Goal: Transaction & Acquisition: Purchase product/service

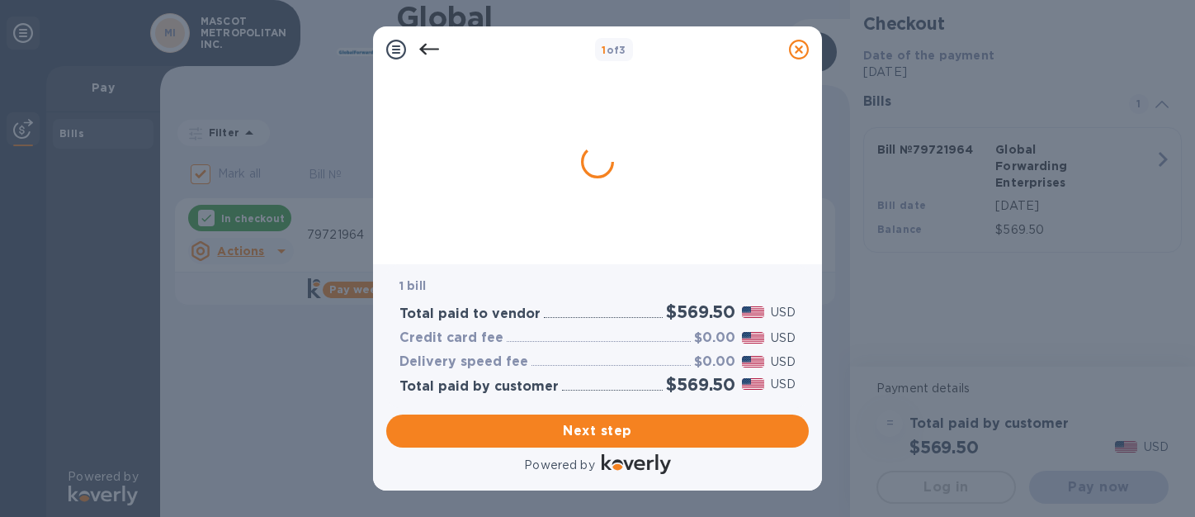
checkbox input "false"
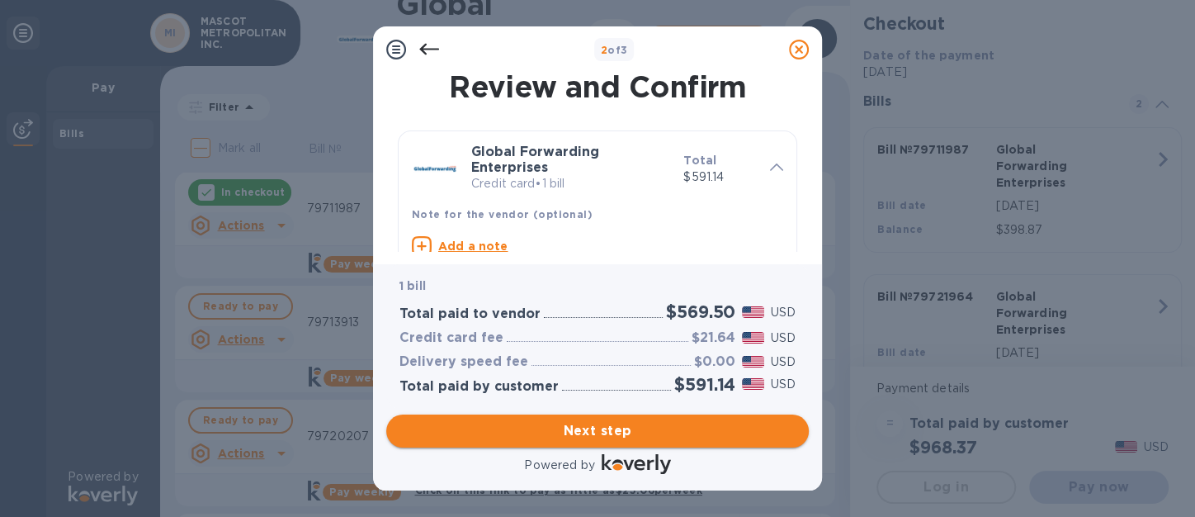
click at [607, 433] on span "Next step" at bounding box center [597, 431] width 396 height 20
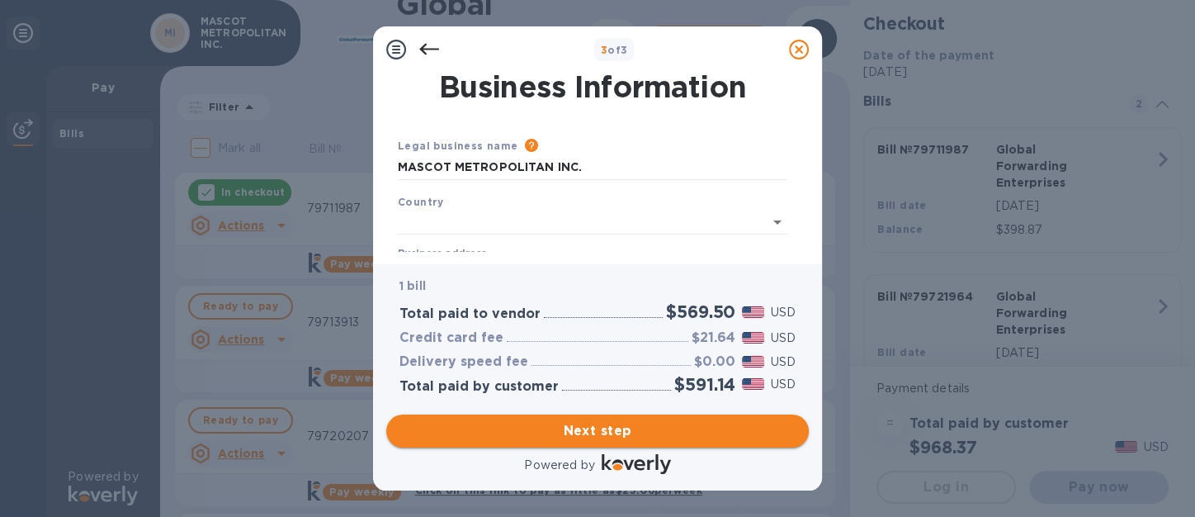
type input "[GEOGRAPHIC_DATA]"
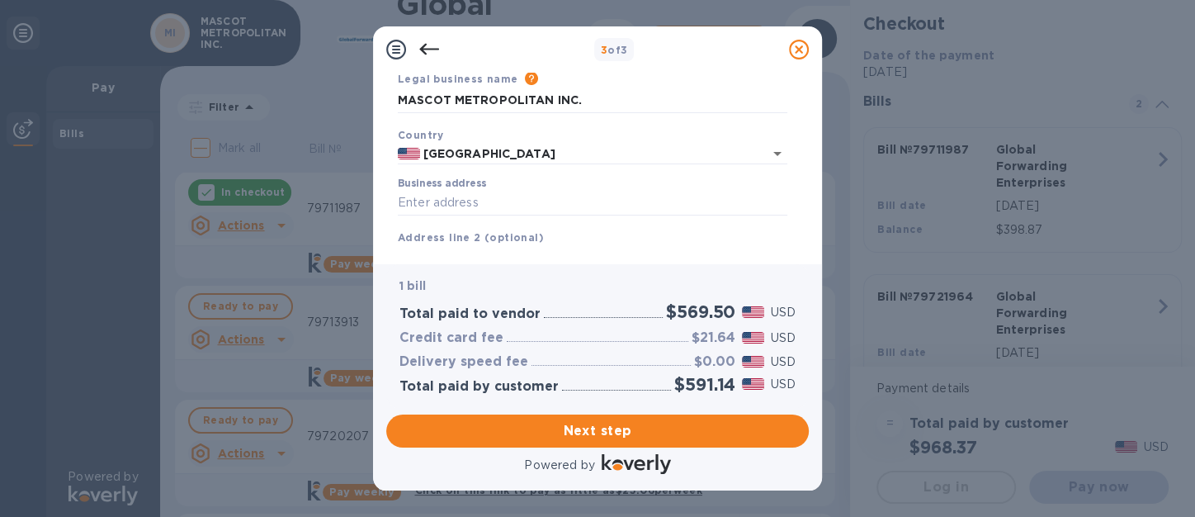
scroll to position [70, 0]
click at [459, 196] on input "Business address" at bounding box center [593, 199] width 390 height 25
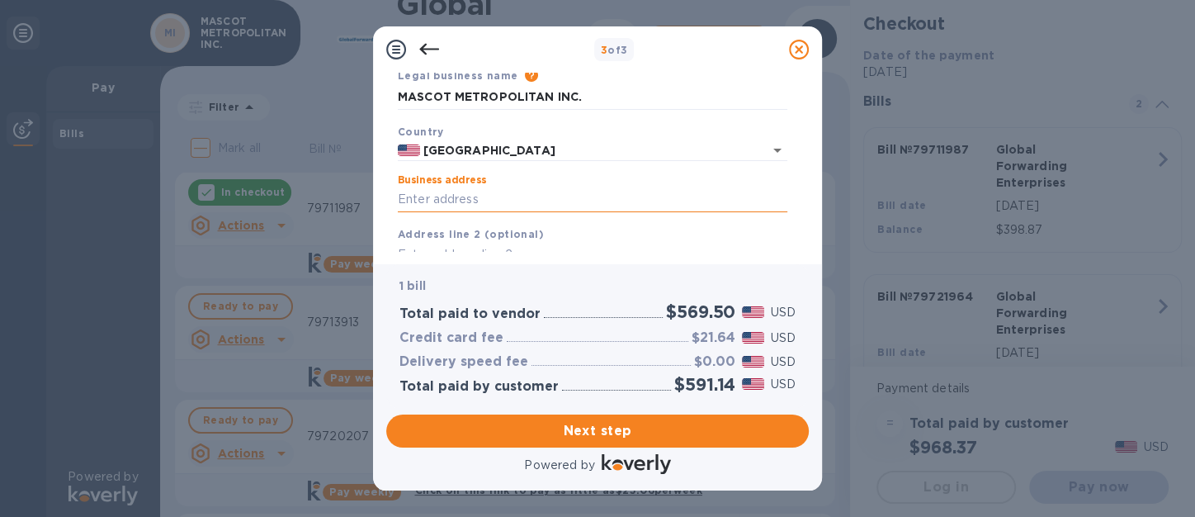
type input "[STREET_ADDRESS]"
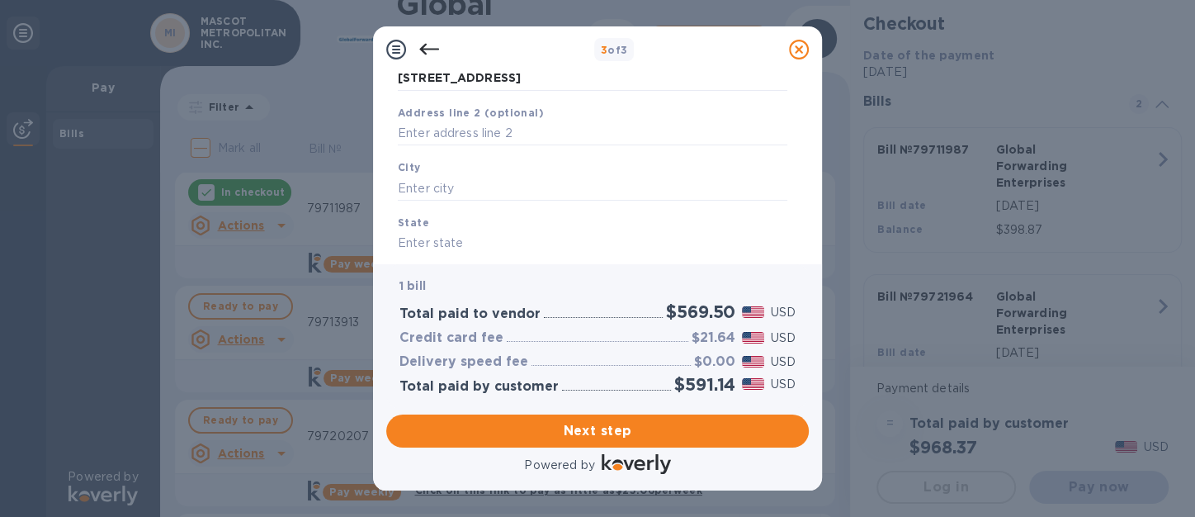
scroll to position [195, 0]
click at [439, 182] on input "text" at bounding box center [593, 184] width 390 height 25
type input "[GEOGRAPHIC_DATA]"
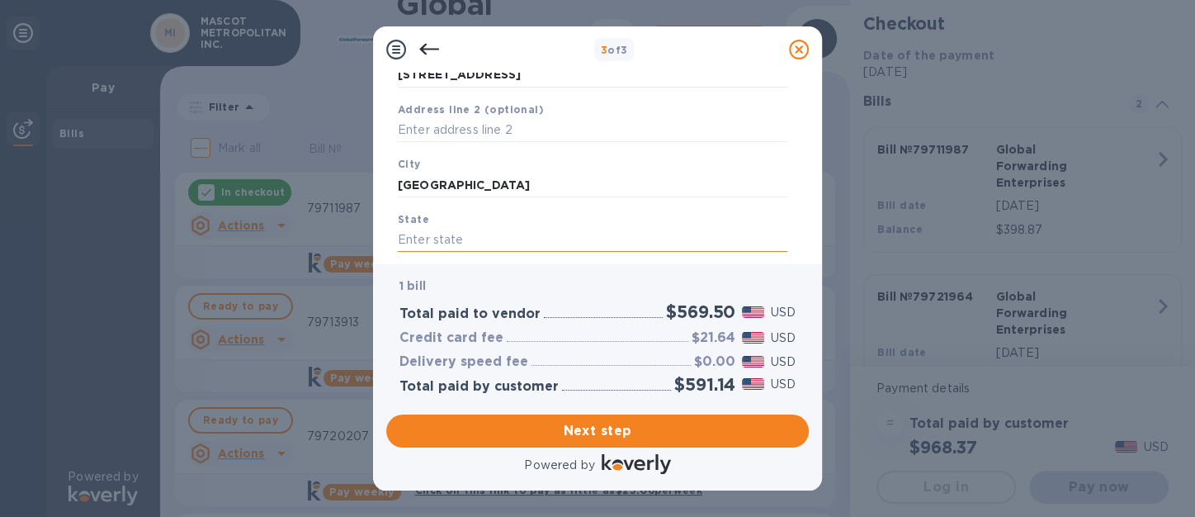
click at [409, 240] on input "text" at bounding box center [593, 240] width 390 height 25
type input "CA"
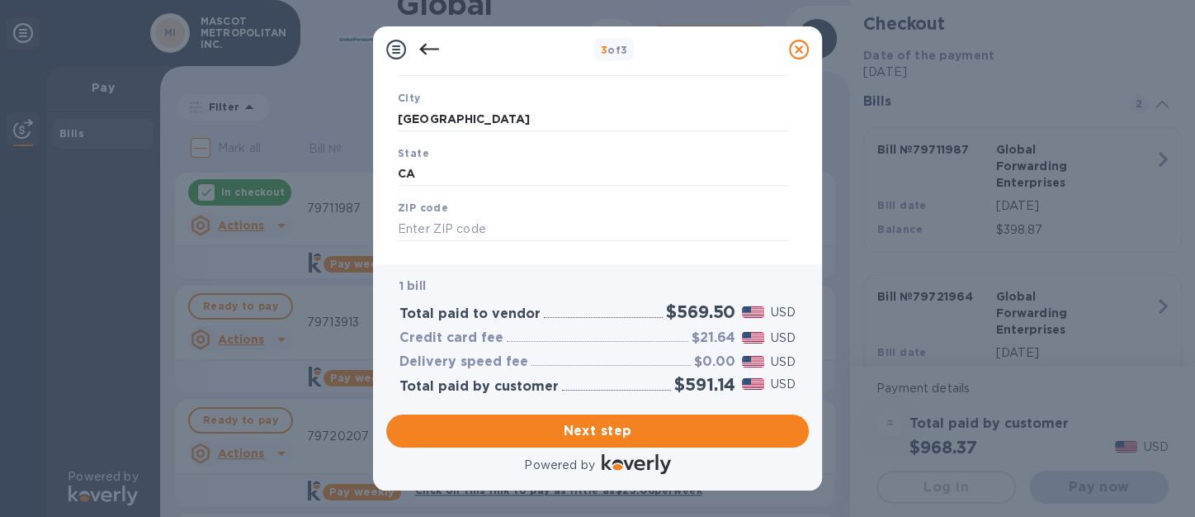
scroll to position [276, 0]
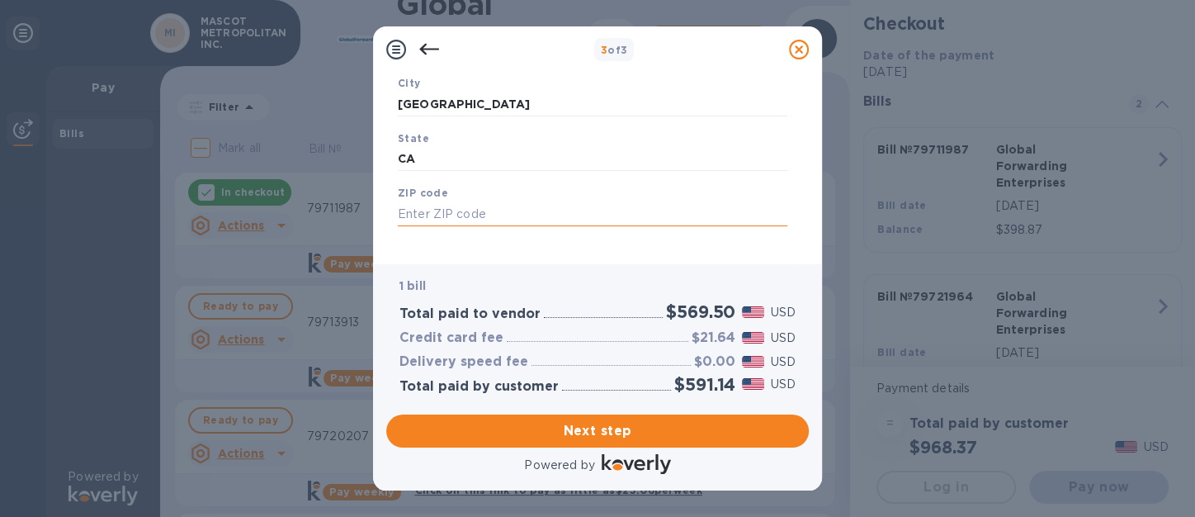
click at [409, 220] on input "text" at bounding box center [593, 213] width 390 height 25
type input "94080"
drag, startPoint x: 808, startPoint y: 201, endPoint x: 801, endPoint y: 227, distance: 27.2
click at [801, 227] on div "Business Information Legal business name Please provide the legal name that app…" at bounding box center [597, 162] width 423 height 178
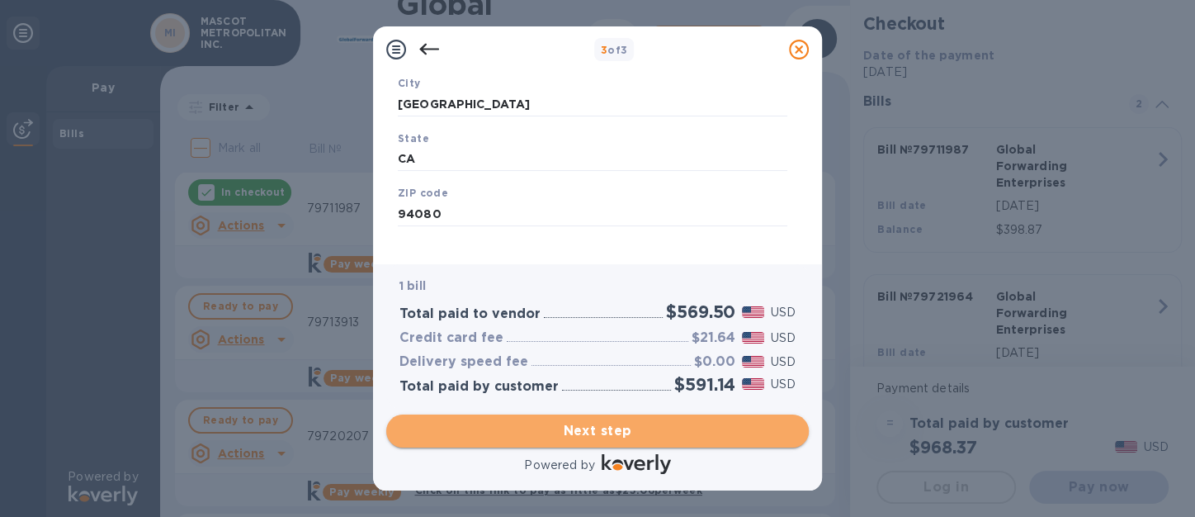
click at [591, 429] on span "Next step" at bounding box center [597, 431] width 396 height 20
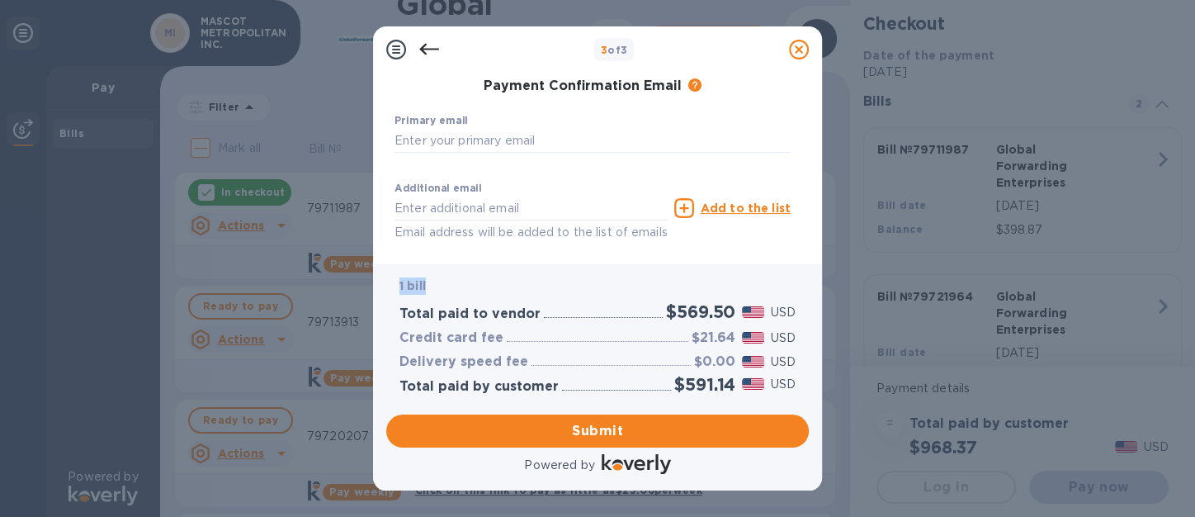
drag, startPoint x: 808, startPoint y: 220, endPoint x: 812, endPoint y: 269, distance: 49.7
click at [812, 269] on div "3 of 3 Payment Contact Information First name ​ Last name ​ Phone number +1 Pay…" at bounding box center [597, 258] width 449 height 464
click at [593, 432] on span "Submit" at bounding box center [597, 431] width 396 height 20
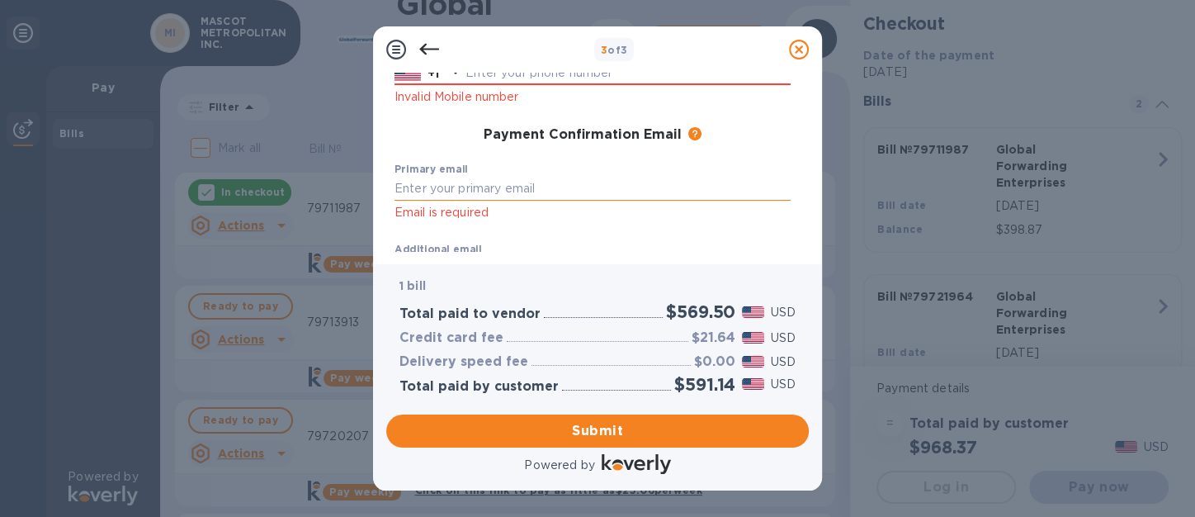
click at [433, 183] on input "text" at bounding box center [592, 189] width 396 height 25
type input "[EMAIL_ADDRESS][DOMAIN_NAME]"
type input "JUNAIDA"
type input "DJUNAIDY"
type input "6506782752"
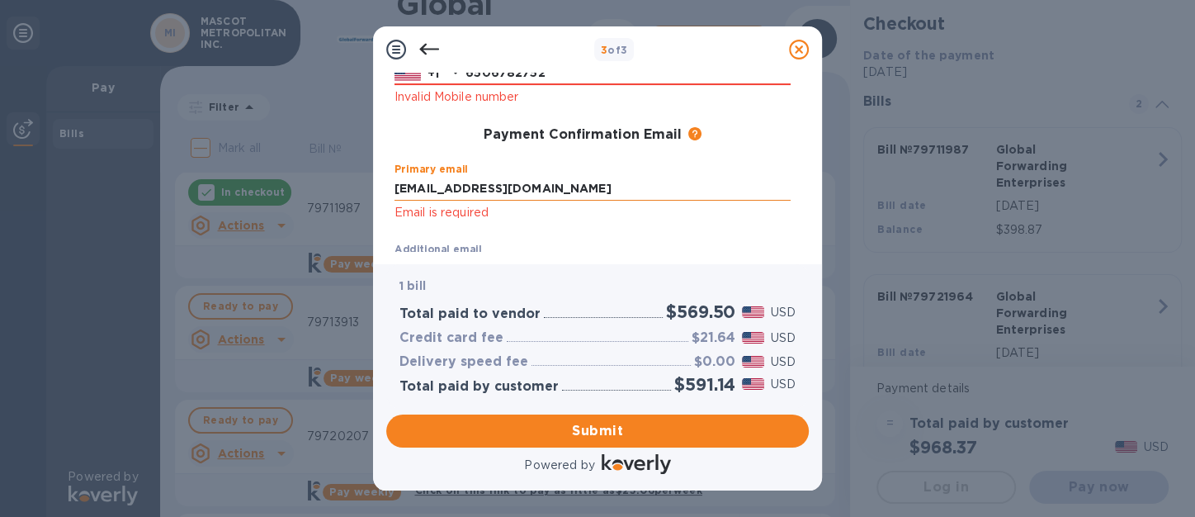
type input "[EMAIL_ADDRESS][DOMAIN_NAME]"
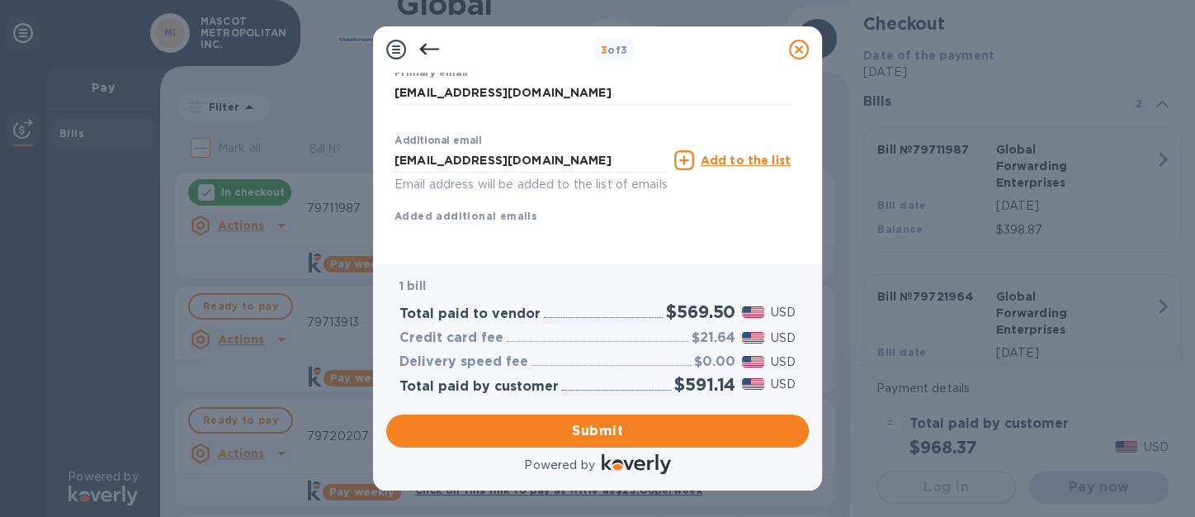
scroll to position [341, 0]
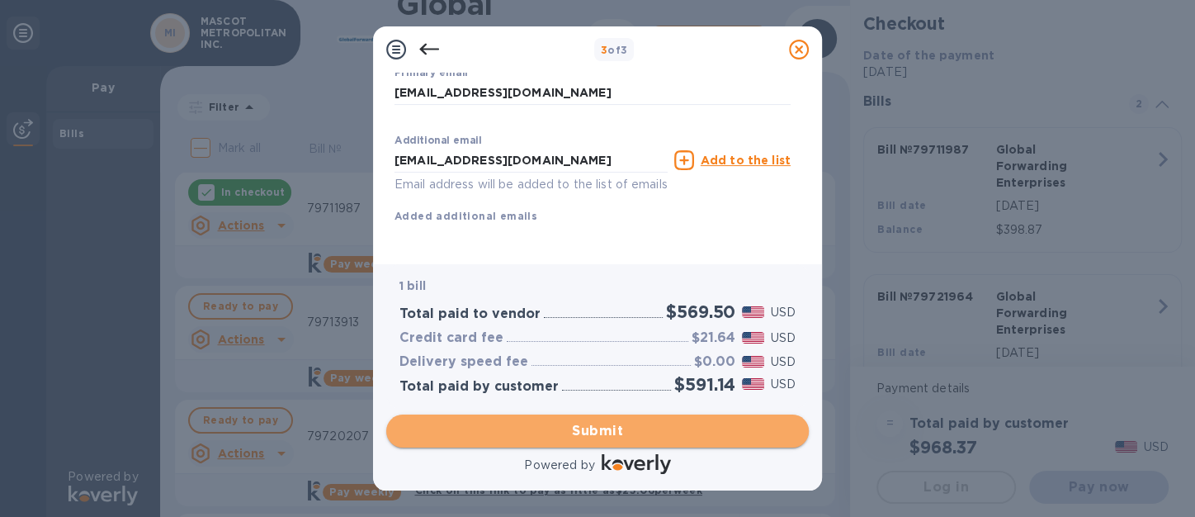
click at [611, 428] on span "Submit" at bounding box center [597, 431] width 396 height 20
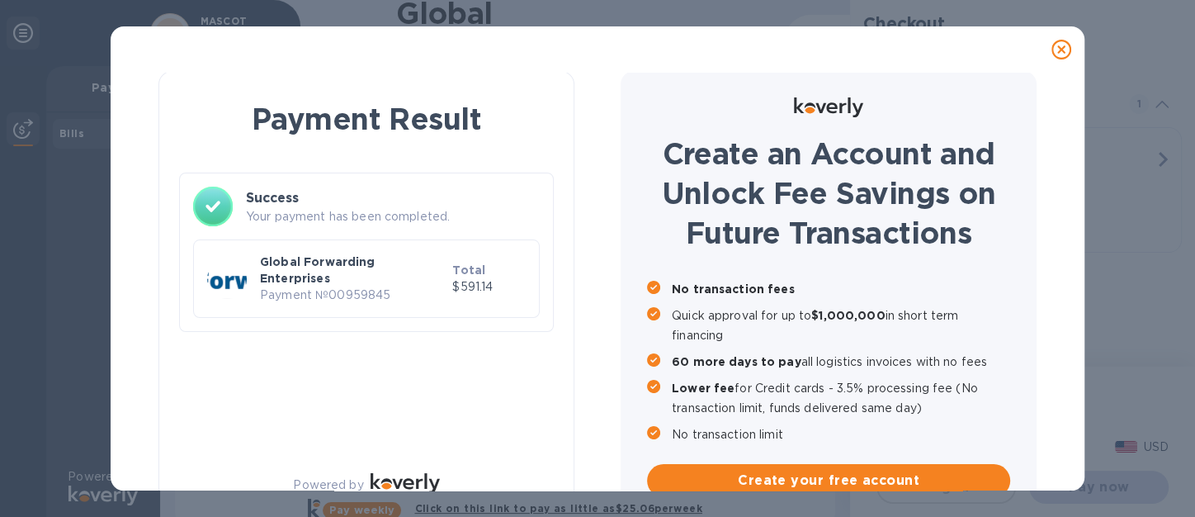
scroll to position [0, 0]
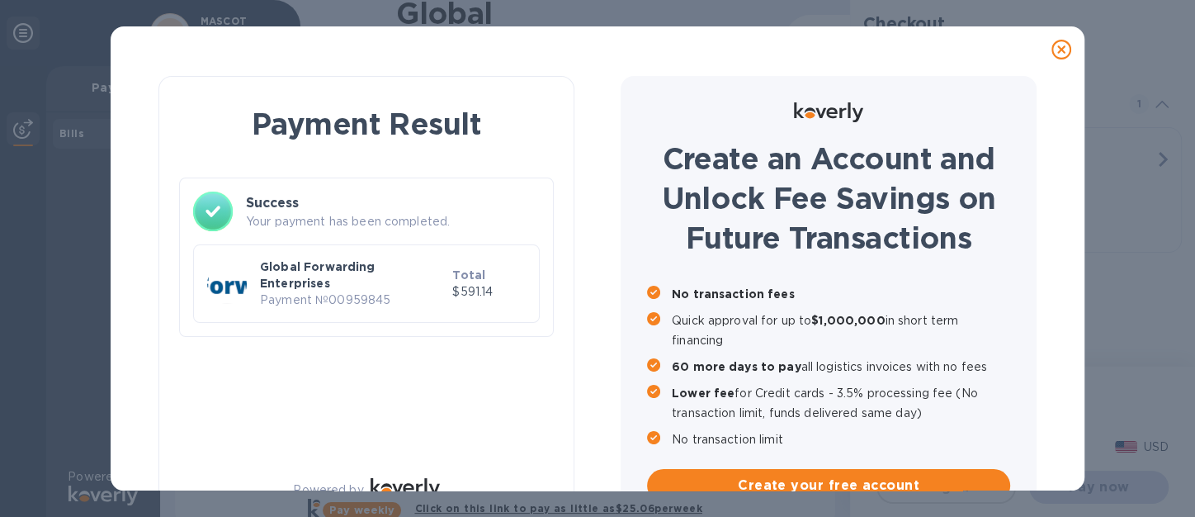
click at [1060, 33] on div at bounding box center [1061, 49] width 33 height 33
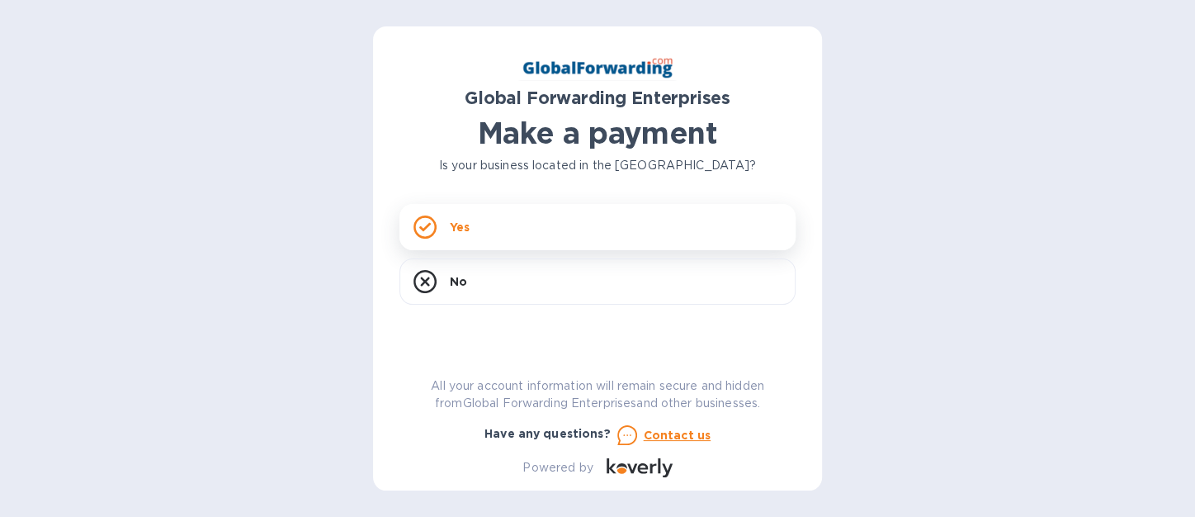
click at [464, 230] on p "Yes" at bounding box center [460, 227] width 20 height 17
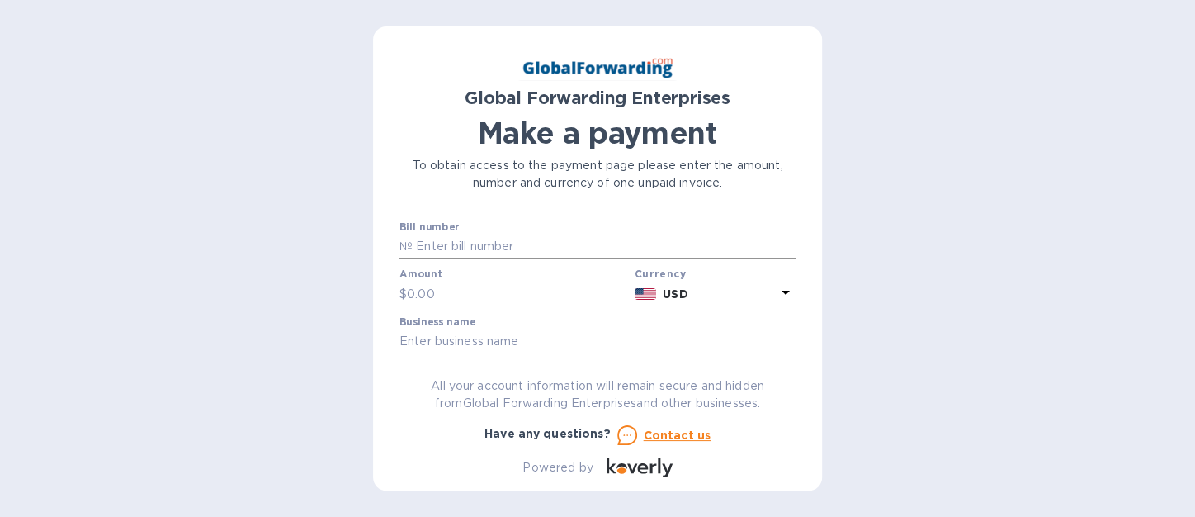
click at [409, 239] on p "№" at bounding box center [405, 246] width 13 height 17
click at [404, 246] on p "№" at bounding box center [405, 246] width 13 height 17
click at [413, 243] on input "text" at bounding box center [604, 246] width 383 height 25
type input "79721810"
click at [409, 300] on input "text" at bounding box center [517, 293] width 221 height 25
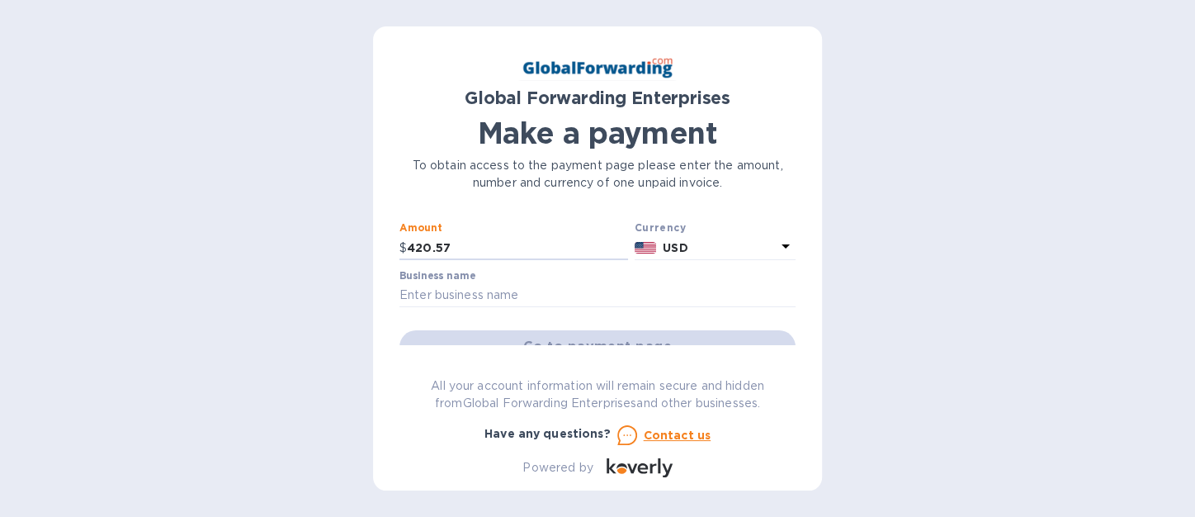
scroll to position [42, 0]
type input "420.57"
click at [406, 298] on input "text" at bounding box center [597, 299] width 396 height 25
type input "MASCOT METROPOLITAN INC."
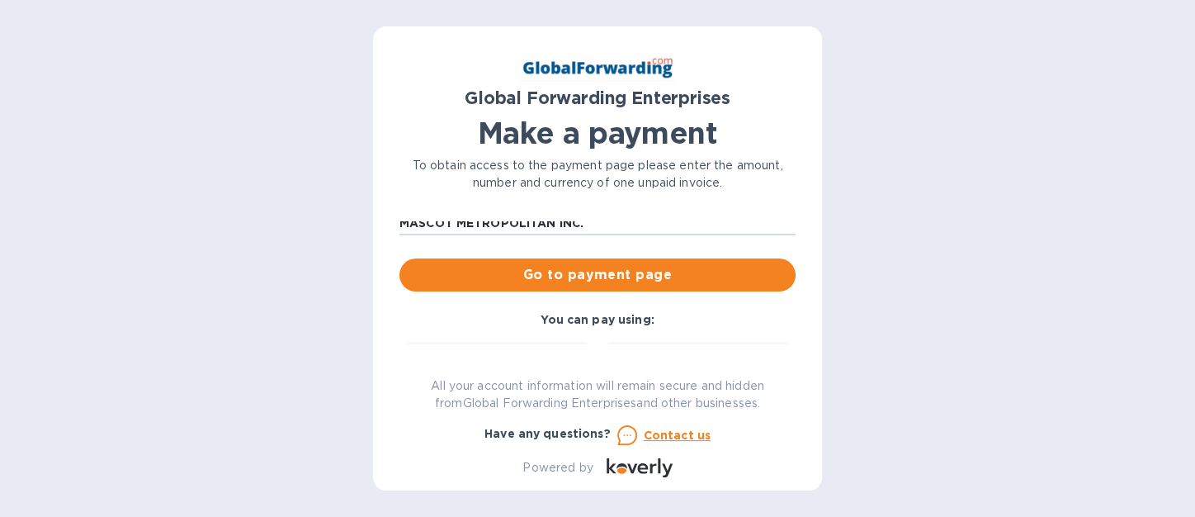
scroll to position [134, 0]
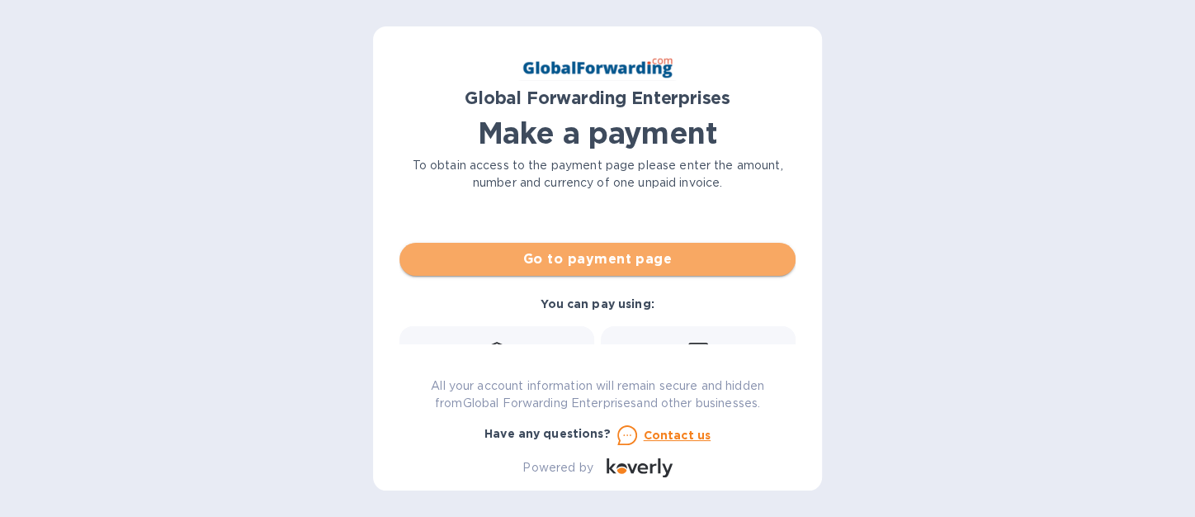
click at [605, 258] on span "Go to payment page" at bounding box center [598, 259] width 370 height 20
